Goal: Navigation & Orientation: Find specific page/section

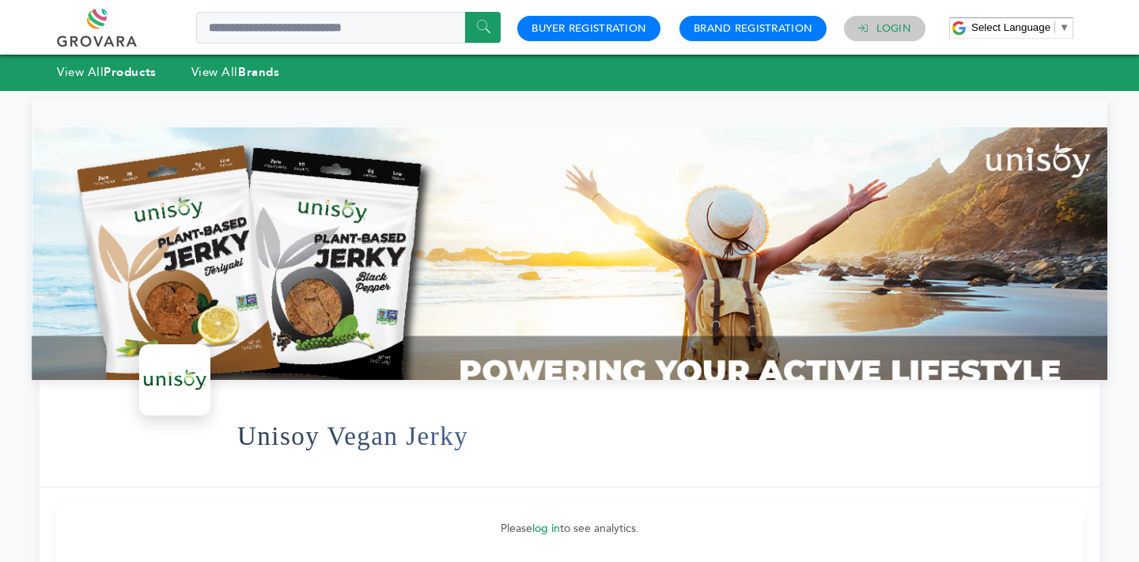
click at [895, 31] on link "Login" at bounding box center [893, 28] width 35 height 14
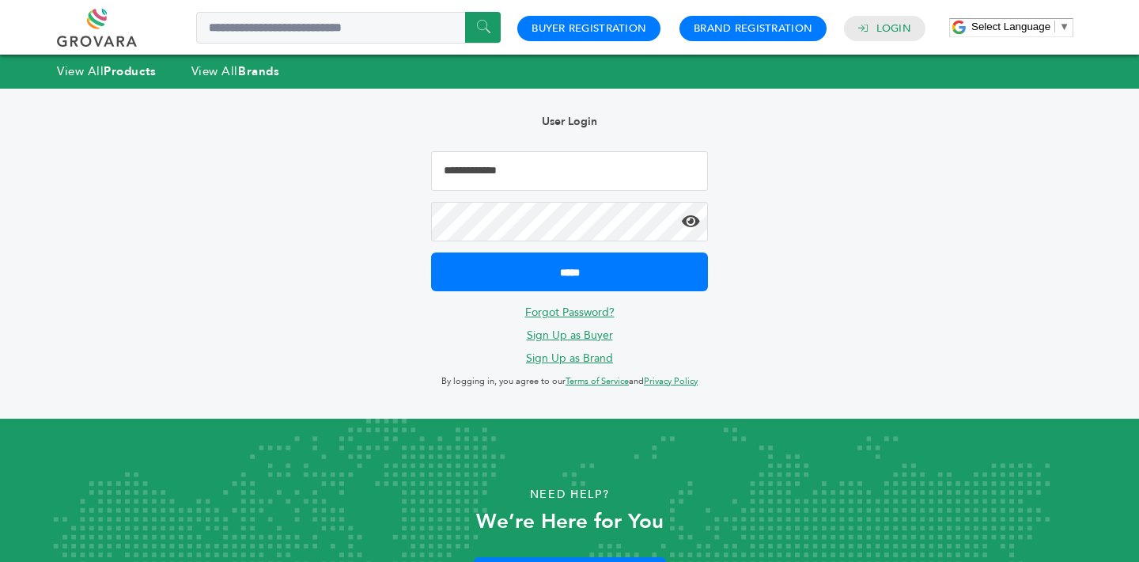
click at [547, 184] on input "Email Address" at bounding box center [569, 171] width 277 height 40
click at [105, 72] on link "View All Products" at bounding box center [107, 71] width 100 height 16
